Goal: Task Accomplishment & Management: Use online tool/utility

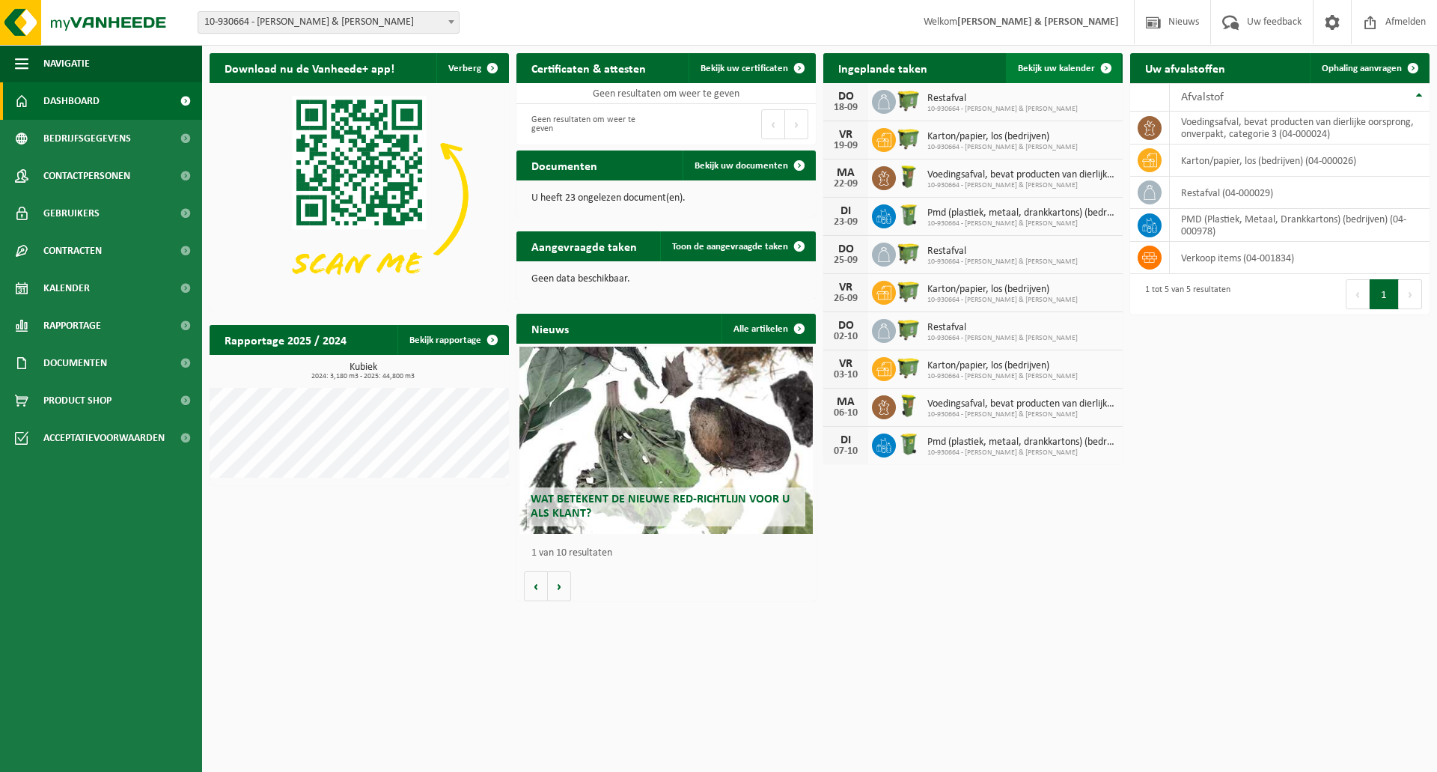
click at [1055, 67] on span "Bekijk uw kalender" at bounding box center [1056, 69] width 77 height 10
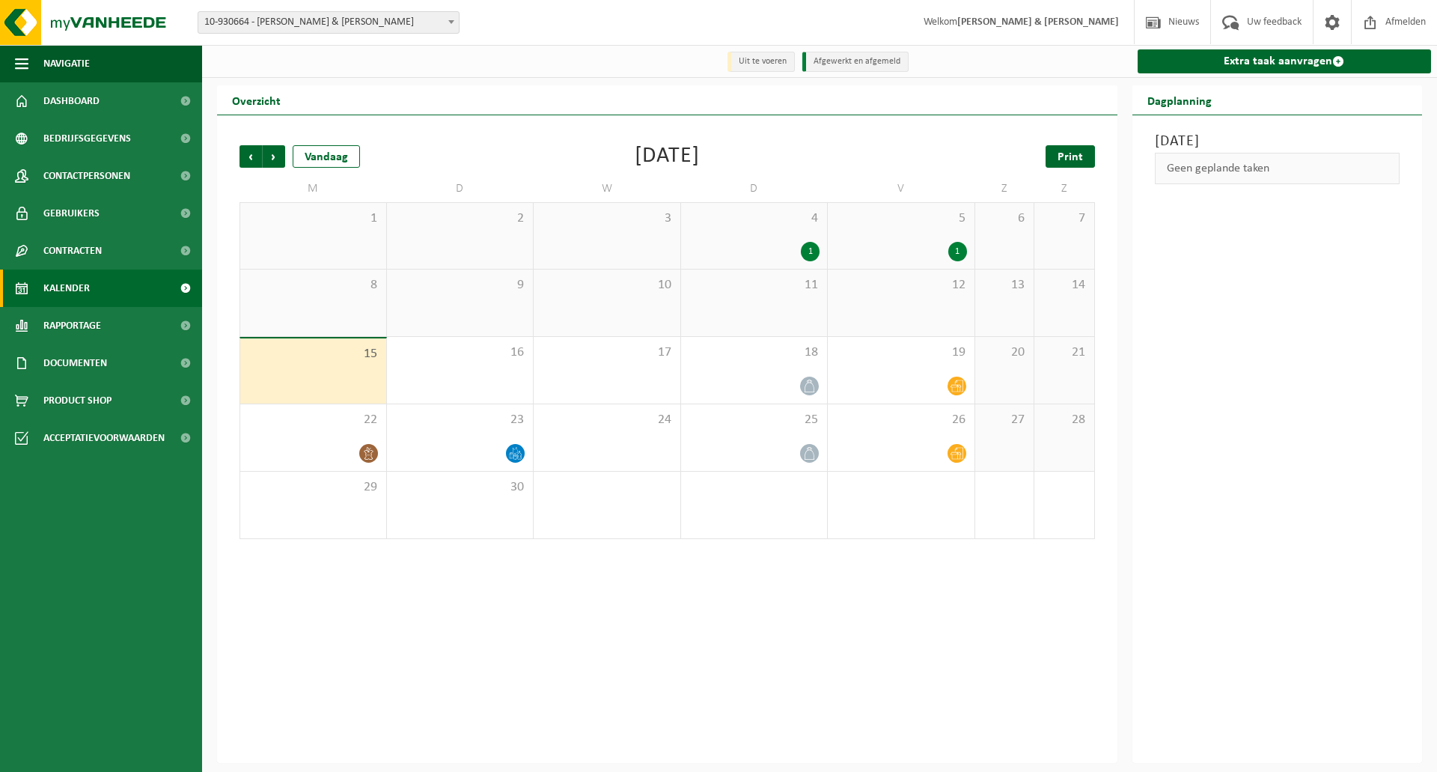
click at [1064, 152] on span "Print" at bounding box center [1070, 157] width 25 height 12
click at [279, 158] on span "Volgende" at bounding box center [274, 156] width 22 height 22
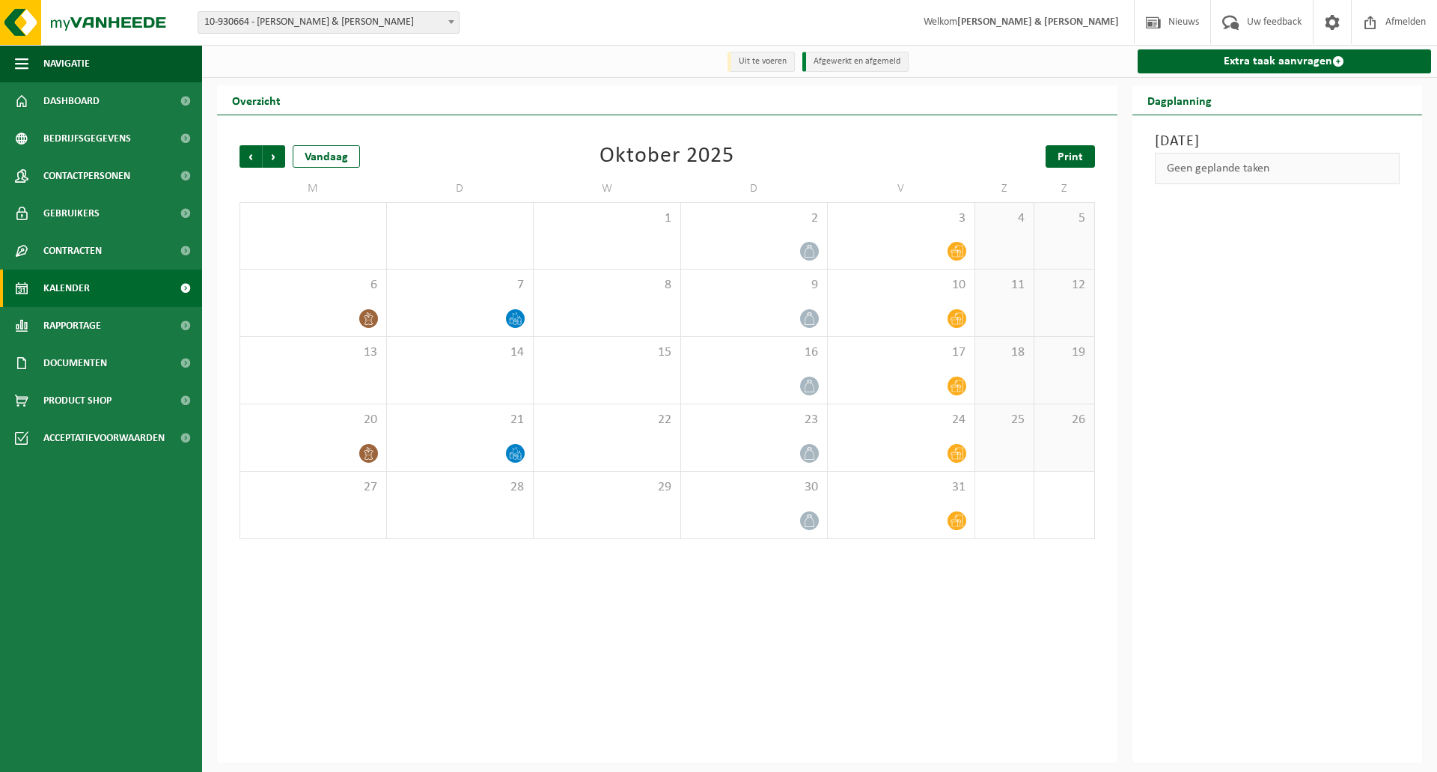
click at [1087, 158] on link "Print" at bounding box center [1070, 156] width 49 height 22
click at [1393, 20] on span "Afmelden" at bounding box center [1406, 22] width 48 height 44
